Goal: Book appointment/travel/reservation

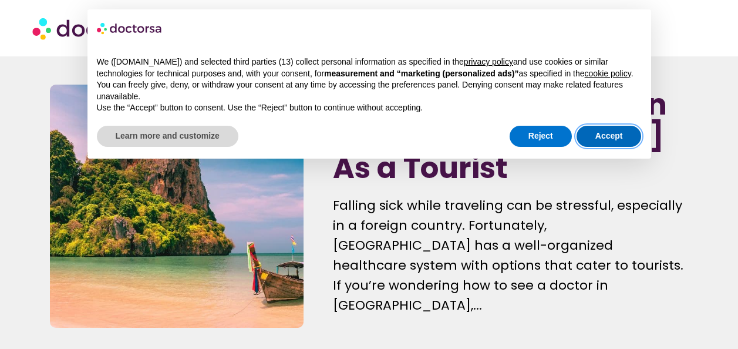
drag, startPoint x: 594, startPoint y: 134, endPoint x: 556, endPoint y: 137, distance: 37.7
click at [556, 137] on div "Reject Accept" at bounding box center [575, 136] width 132 height 26
click at [556, 137] on button "Reject" at bounding box center [540, 136] width 62 height 21
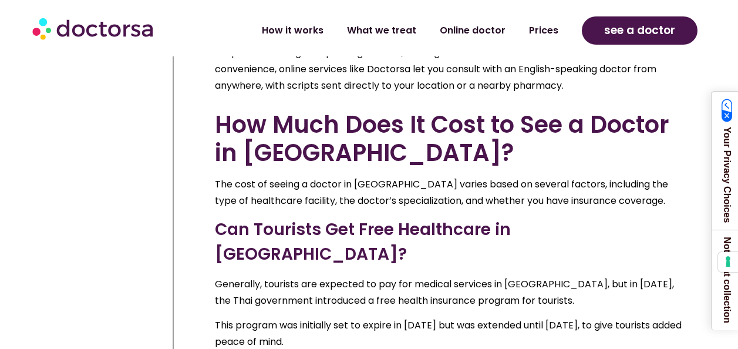
scroll to position [6221, 0]
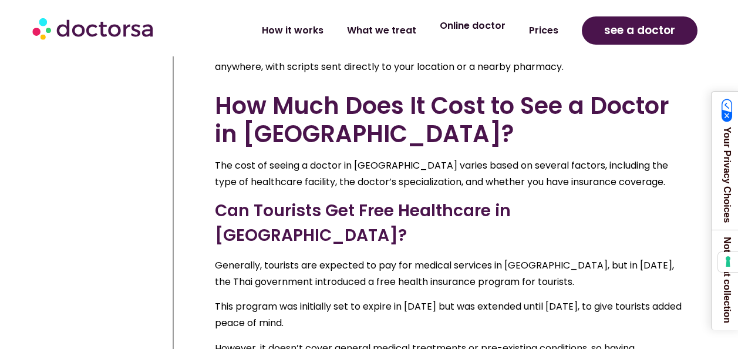
click at [465, 31] on link "Online doctor" at bounding box center [472, 25] width 89 height 27
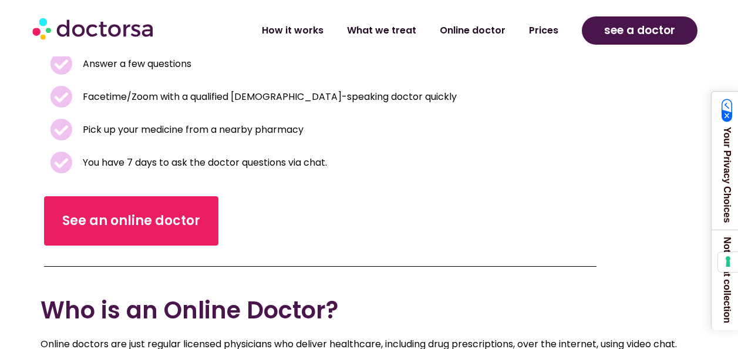
scroll to position [352, 0]
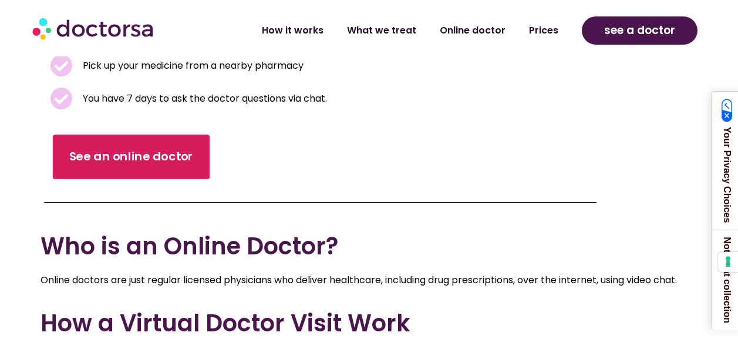
click at [151, 156] on span "See an online doctor" at bounding box center [131, 156] width 124 height 17
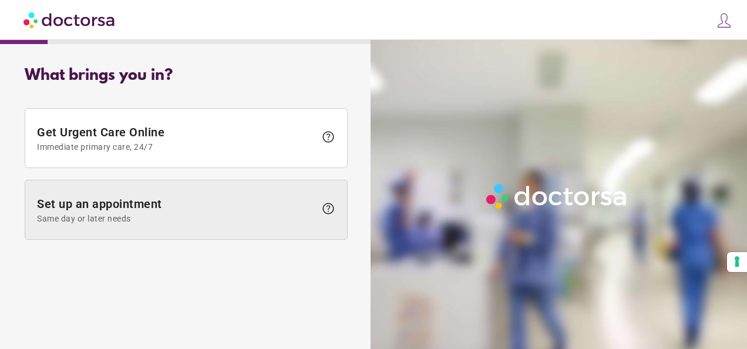
click at [172, 204] on span "Set up an appointment Same day or later needs" at bounding box center [176, 210] width 278 height 26
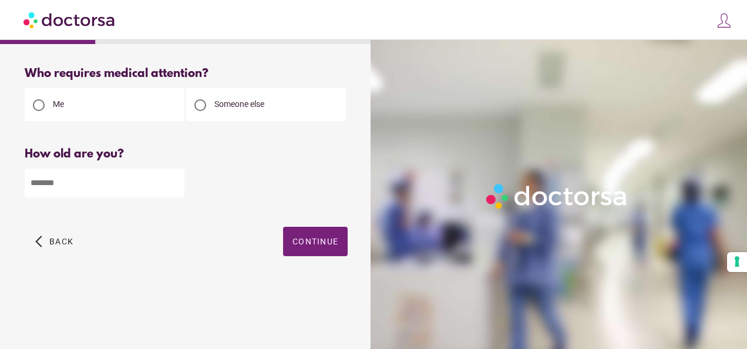
click at [137, 185] on input "number" at bounding box center [105, 182] width 160 height 29
type input "**"
click at [322, 258] on div "arrow_back_ios Back Continue" at bounding box center [186, 250] width 323 height 47
click at [329, 244] on span "Continue" at bounding box center [315, 241] width 46 height 9
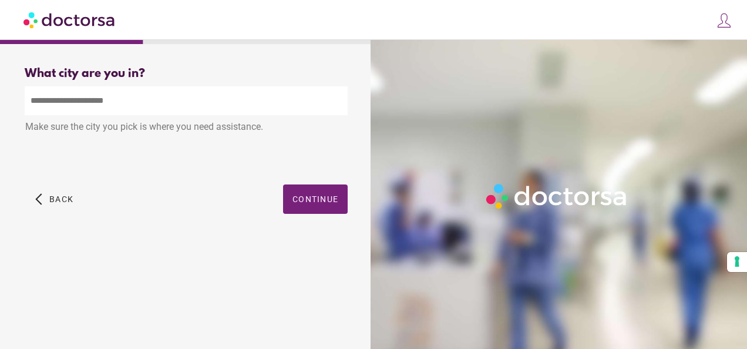
click at [146, 105] on input "text" at bounding box center [186, 100] width 323 height 29
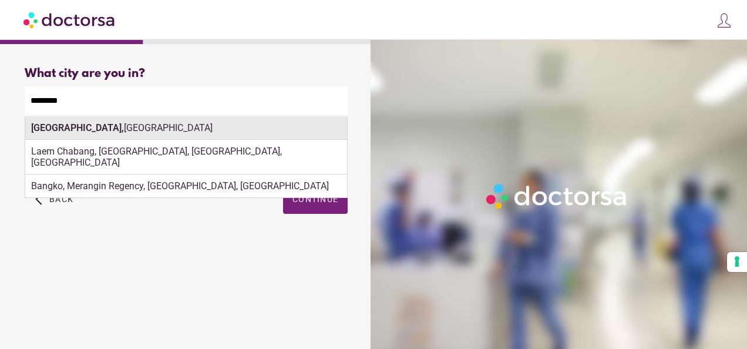
click at [106, 130] on div "Bangkok, Thailand" at bounding box center [186, 127] width 322 height 23
type input "**********"
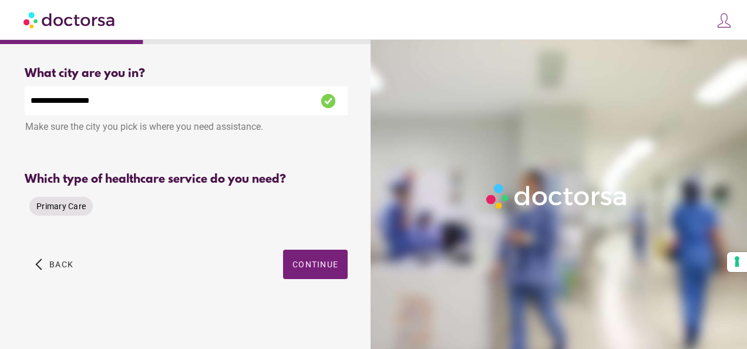
click at [84, 210] on span "Primary Care" at bounding box center [60, 205] width 49 height 9
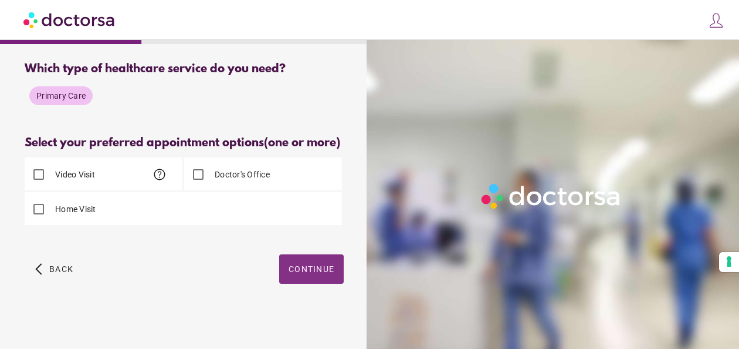
scroll to position [127, 0]
click at [303, 276] on span "button" at bounding box center [311, 268] width 65 height 29
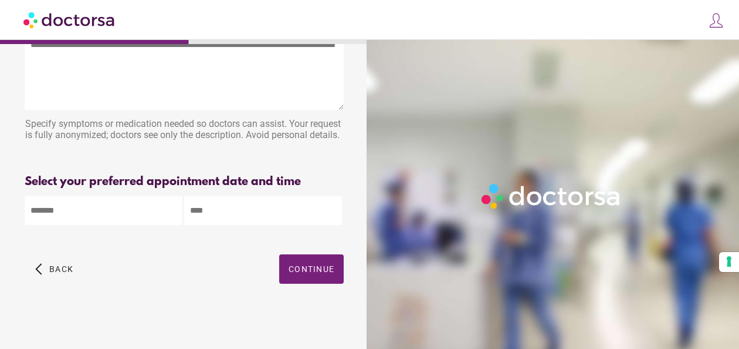
scroll to position [79, 0]
click at [160, 225] on div "How can the doctor help you? How can the doctor help the patient? Specify sympt…" at bounding box center [184, 156] width 357 height 326
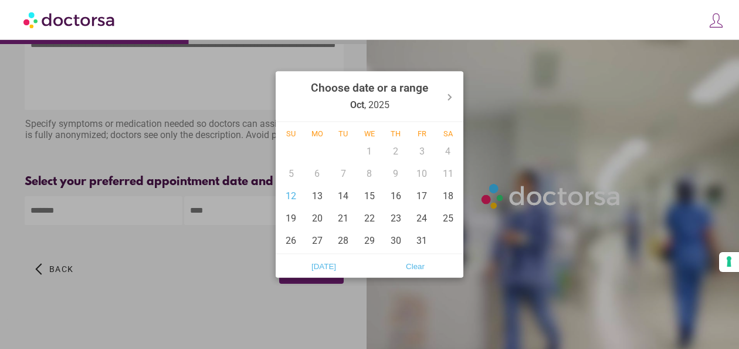
click at [158, 219] on body "**********" at bounding box center [369, 141] width 739 height 413
click at [292, 189] on div "12" at bounding box center [291, 195] width 26 height 22
type input "******"
click at [223, 207] on div at bounding box center [369, 174] width 739 height 349
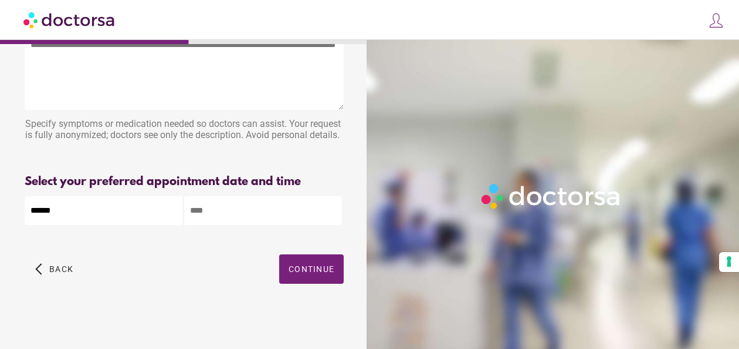
click at [212, 208] on input "text" at bounding box center [263, 210] width 158 height 29
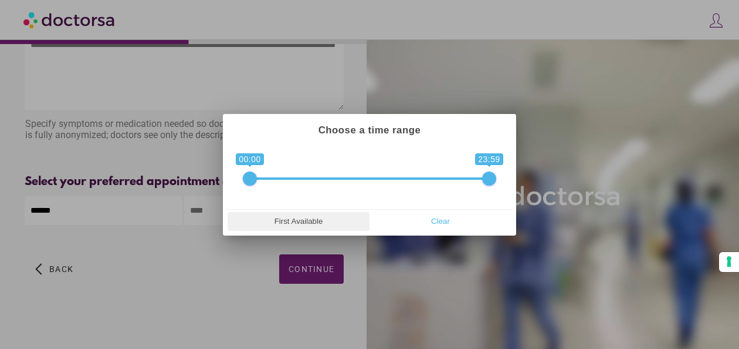
click at [306, 215] on span "First Available" at bounding box center [298, 221] width 135 height 18
type input "**********"
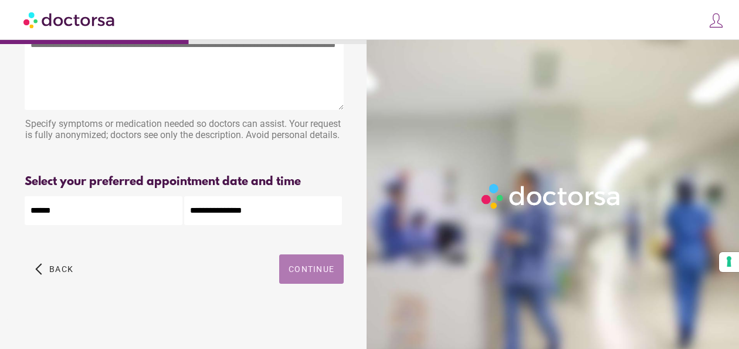
click at [309, 272] on span "Continue" at bounding box center [312, 268] width 46 height 9
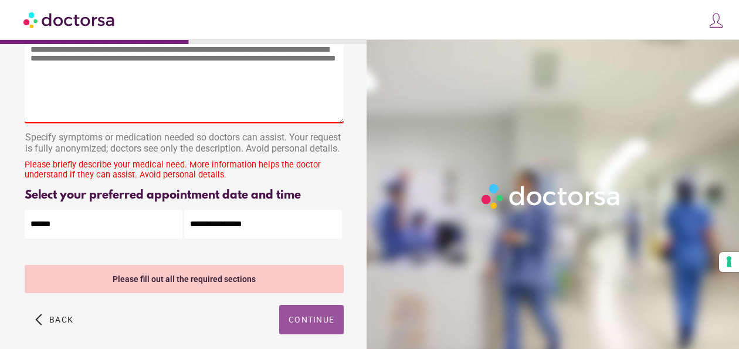
scroll to position [0, 0]
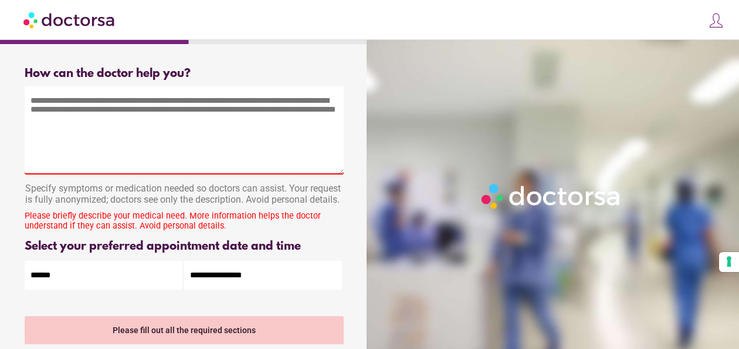
click at [138, 158] on textarea at bounding box center [184, 130] width 319 height 88
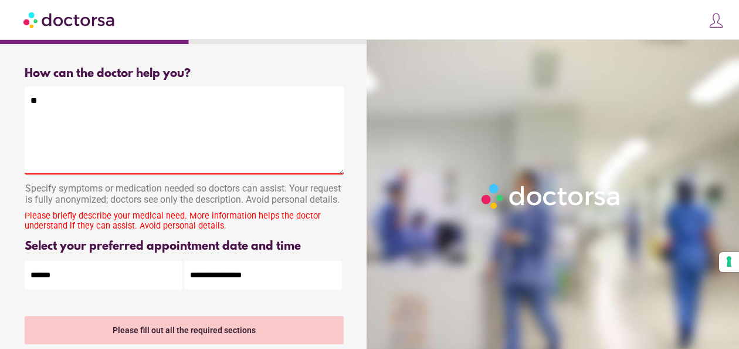
type textarea "*"
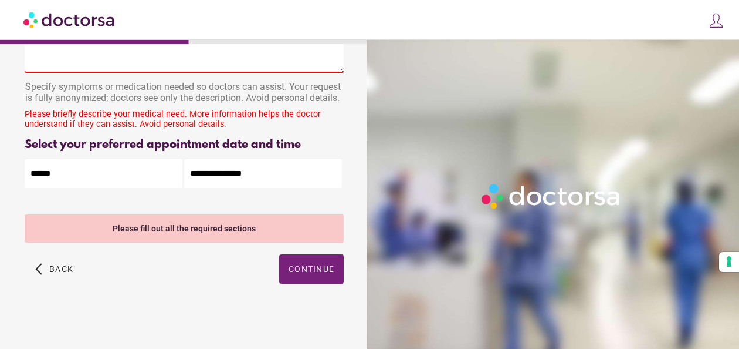
scroll to position [116, 0]
type textarea "**********"
click at [315, 272] on span "Continue" at bounding box center [312, 268] width 46 height 9
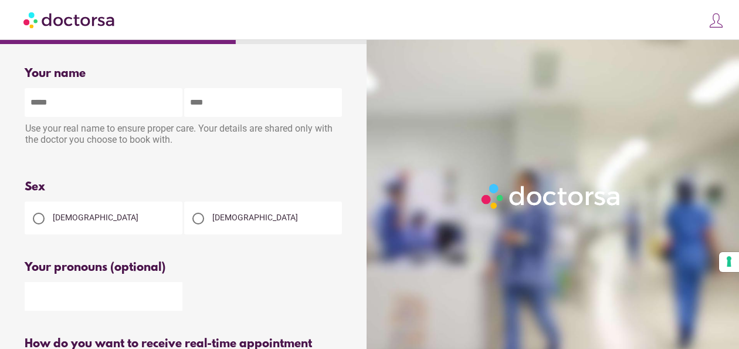
click at [160, 114] on input "text" at bounding box center [104, 102] width 158 height 29
type input "*******"
type input "*****"
click at [298, 222] on div "Male" at bounding box center [263, 217] width 158 height 33
click at [216, 219] on span "Male" at bounding box center [255, 216] width 86 height 9
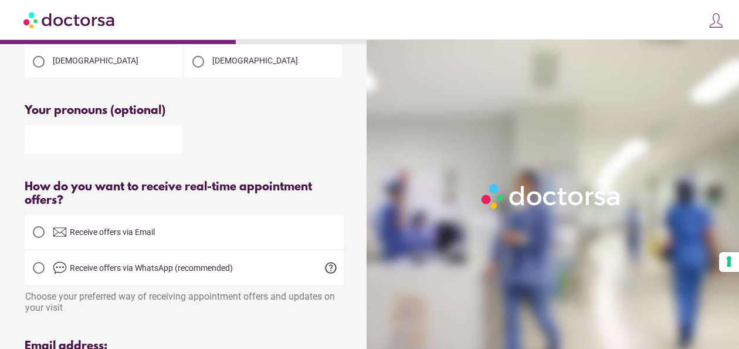
scroll to position [176, 0]
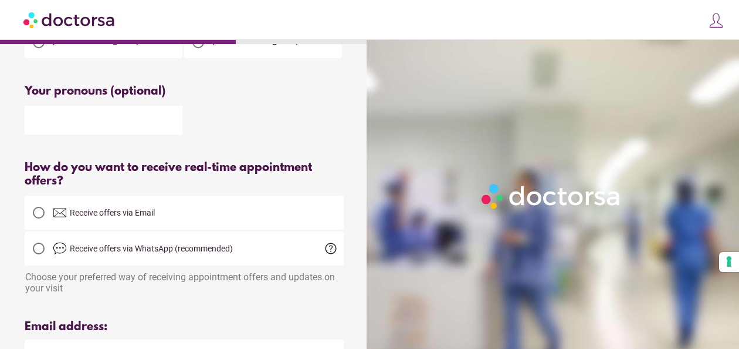
click at [60, 217] on img at bounding box center [60, 212] width 14 height 14
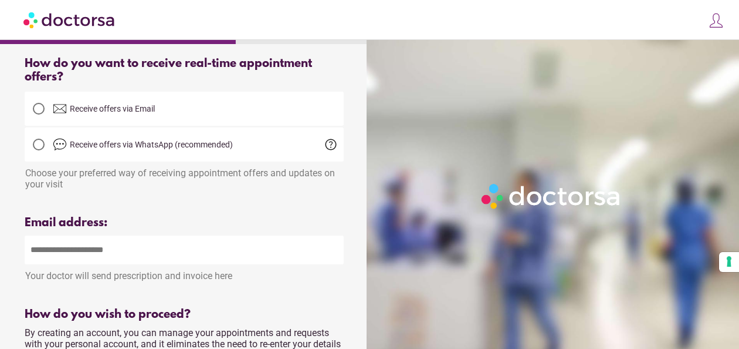
scroll to position [293, 0]
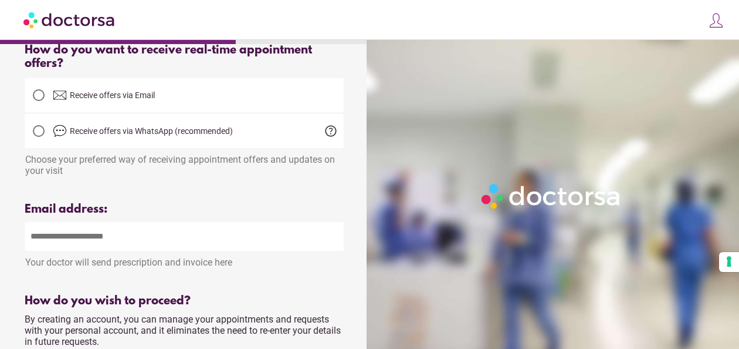
click at [197, 248] on input "email" at bounding box center [184, 236] width 319 height 29
type input "**********"
click at [238, 282] on div "Please enter a valid email address" at bounding box center [184, 278] width 319 height 15
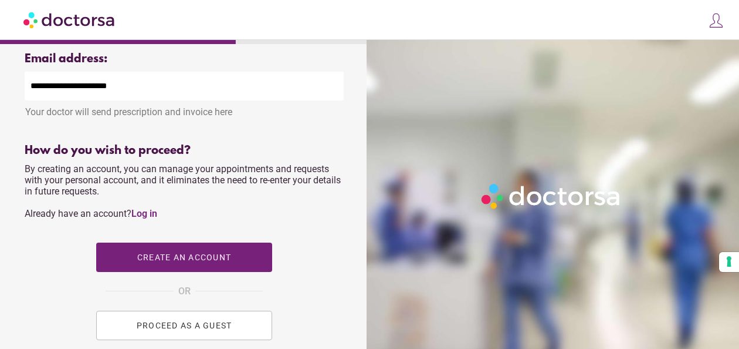
scroll to position [470, 0]
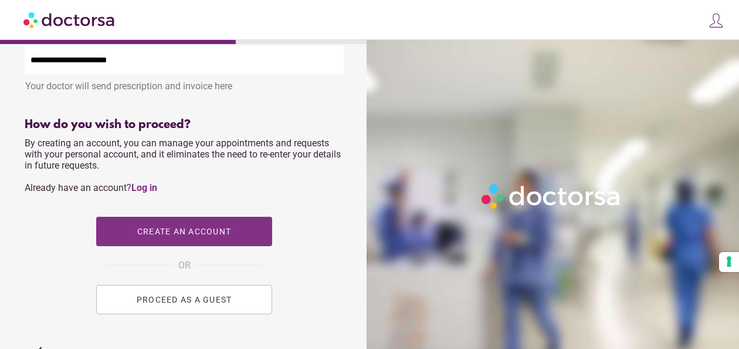
click at [220, 244] on span "button" at bounding box center [184, 231] width 176 height 29
type input "**********"
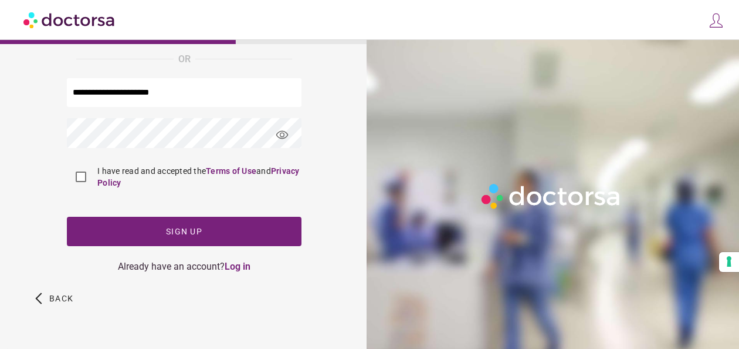
scroll to position [0, 0]
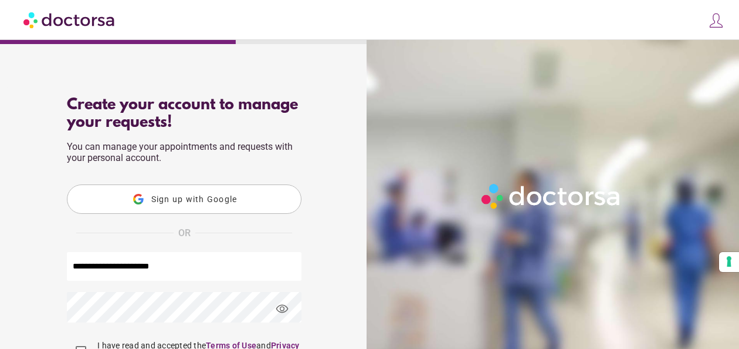
click at [200, 201] on span "Sign up with Google" at bounding box center [194, 198] width 86 height 9
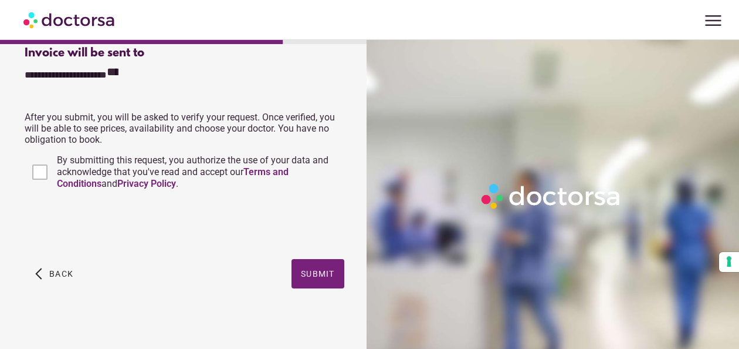
scroll to position [525, 0]
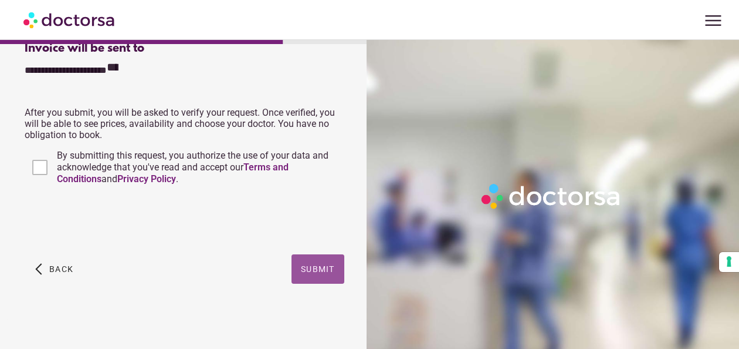
click at [305, 277] on span "button" at bounding box center [318, 268] width 53 height 29
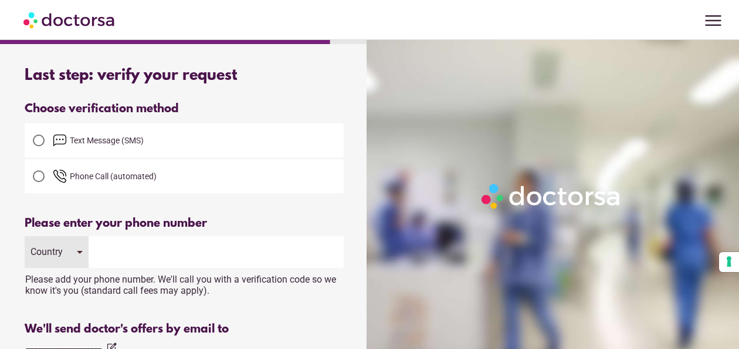
click at [77, 148] on label "Text Message (SMS)" at bounding box center [184, 140] width 319 height 28
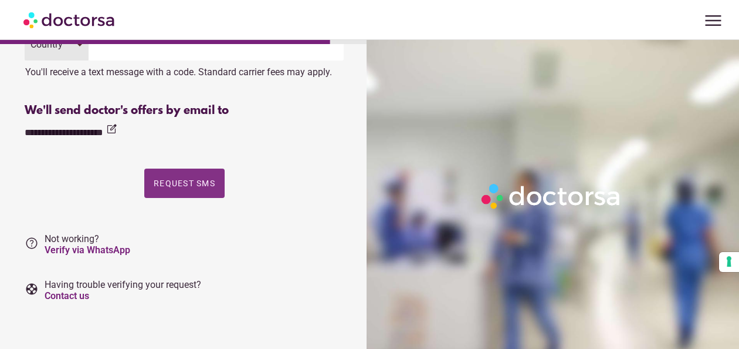
scroll to position [208, 0]
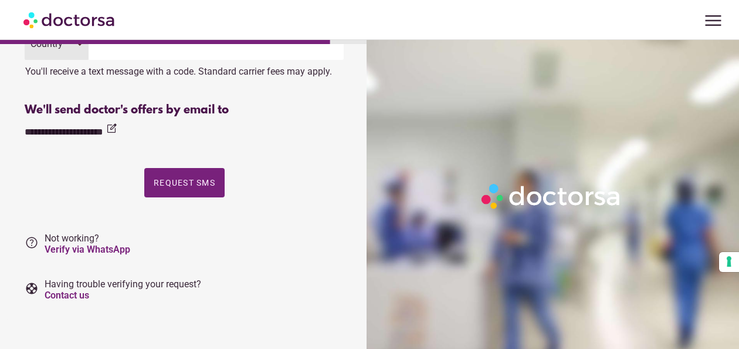
click at [197, 183] on span "Request SMS" at bounding box center [185, 182] width 62 height 9
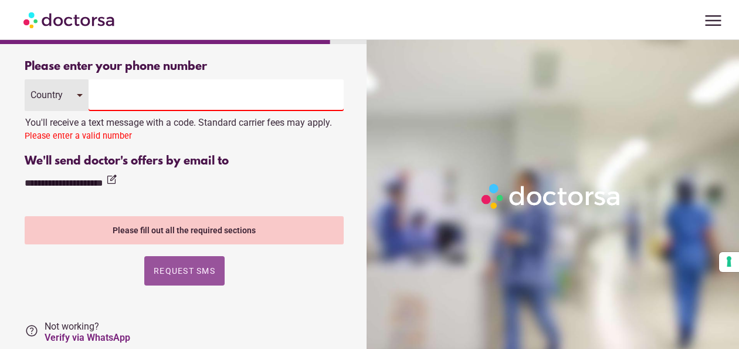
scroll to position [90, 0]
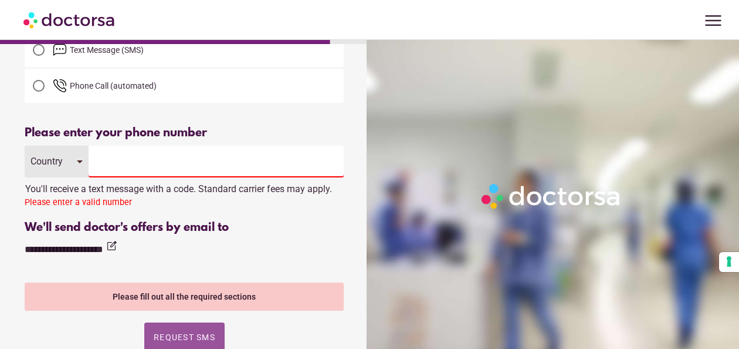
click at [158, 166] on input "tel" at bounding box center [216, 162] width 255 height 32
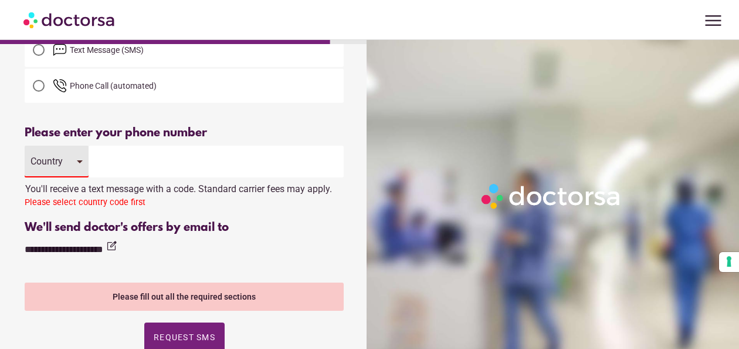
click at [80, 161] on div "Country" at bounding box center [57, 162] width 64 height 32
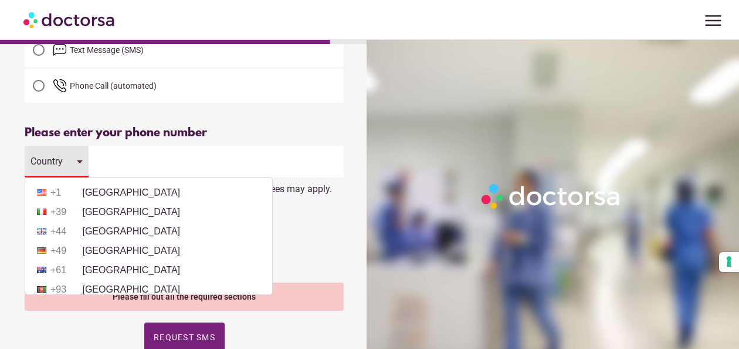
click at [87, 194] on li "+1 United States" at bounding box center [148, 193] width 235 height 18
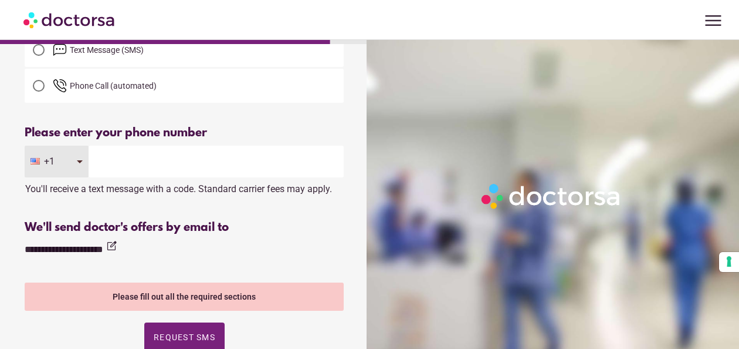
click at [130, 171] on input "tel" at bounding box center [216, 162] width 255 height 32
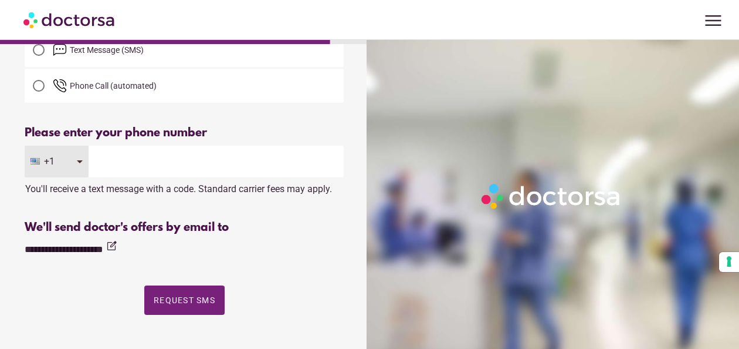
type input "**********"
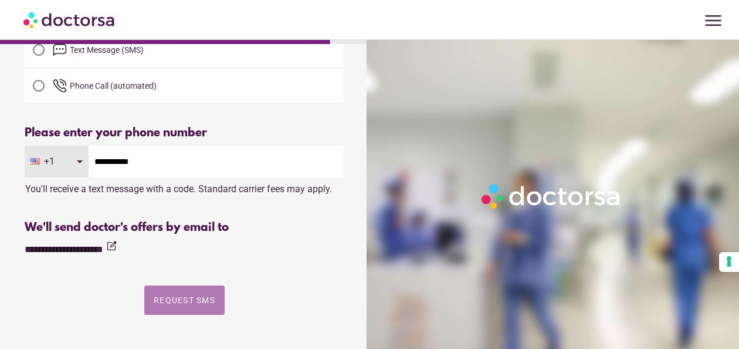
click at [204, 293] on span "button" at bounding box center [184, 299] width 80 height 29
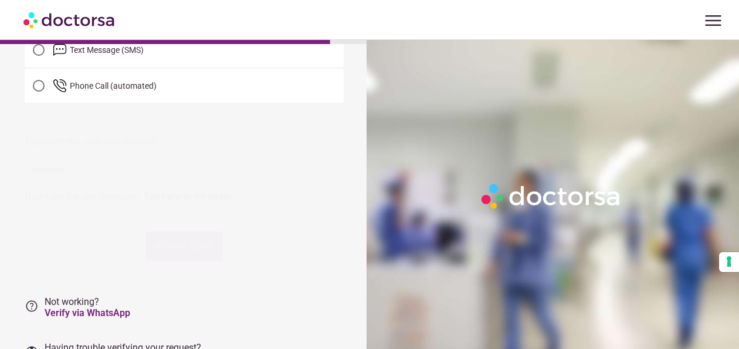
scroll to position [0, 0]
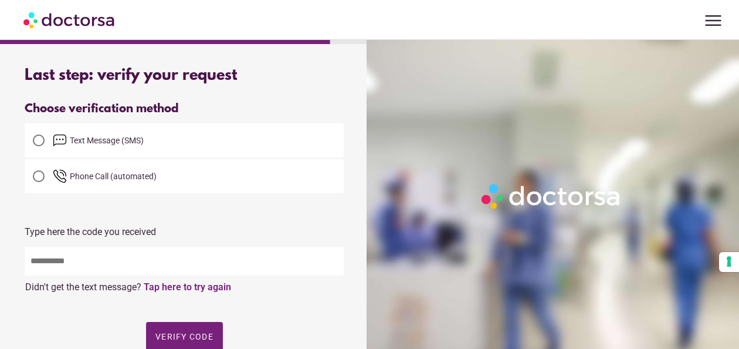
click at [166, 256] on input "text" at bounding box center [184, 260] width 319 height 29
type input "*****"
click at [168, 333] on span "Verify code" at bounding box center [185, 336] width 58 height 9
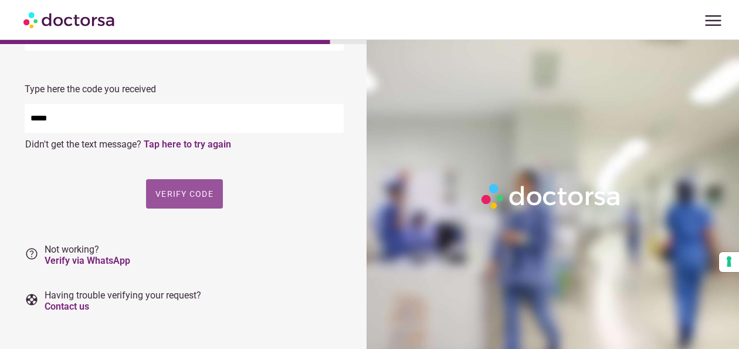
scroll to position [156, 0]
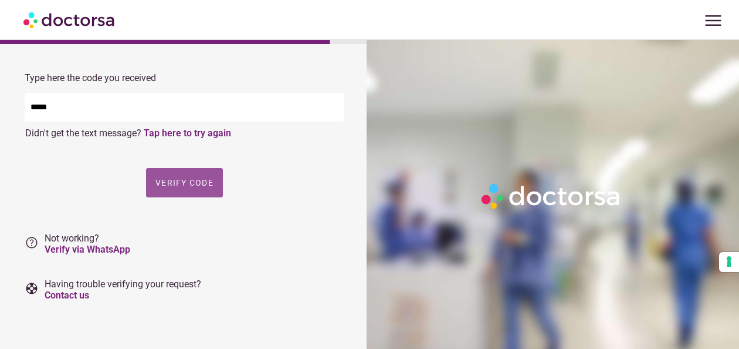
click at [194, 180] on span "Verify code" at bounding box center [185, 182] width 58 height 9
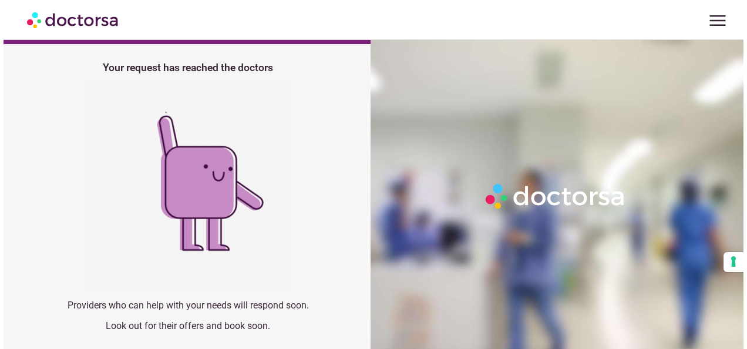
scroll to position [72, 0]
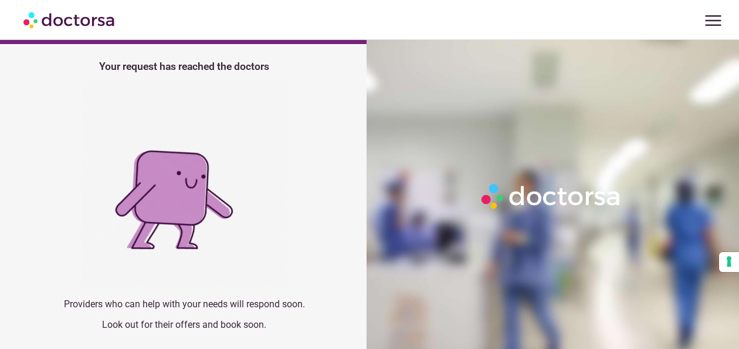
click at [714, 25] on span "menu" at bounding box center [714, 20] width 22 height 22
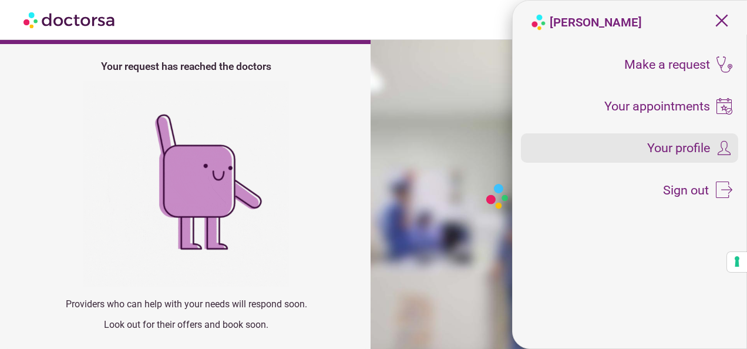
drag, startPoint x: 714, startPoint y: 25, endPoint x: 661, endPoint y: 142, distance: 129.0
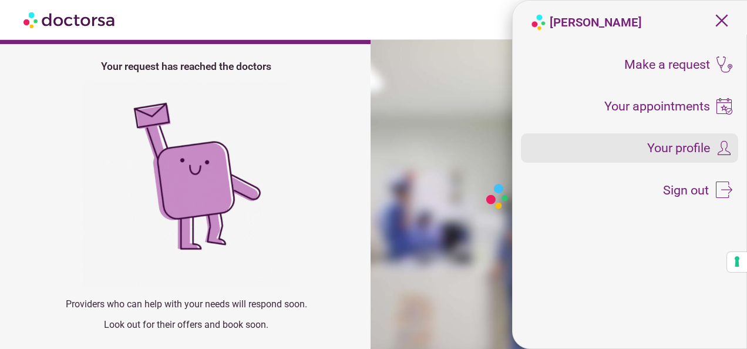
click at [661, 142] on span "Your profile" at bounding box center [678, 147] width 63 height 13
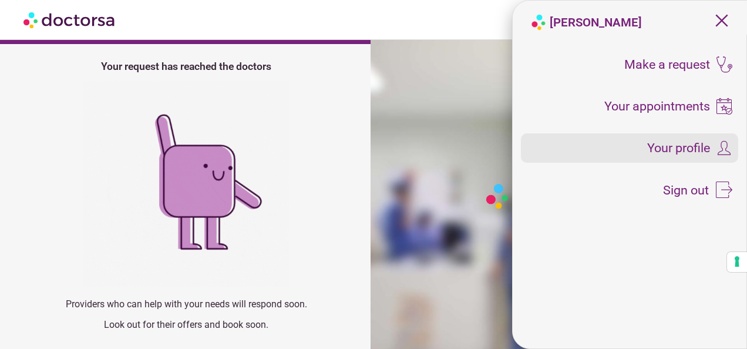
click at [661, 146] on span "Your profile" at bounding box center [678, 147] width 63 height 13
